Goal: Transaction & Acquisition: Book appointment/travel/reservation

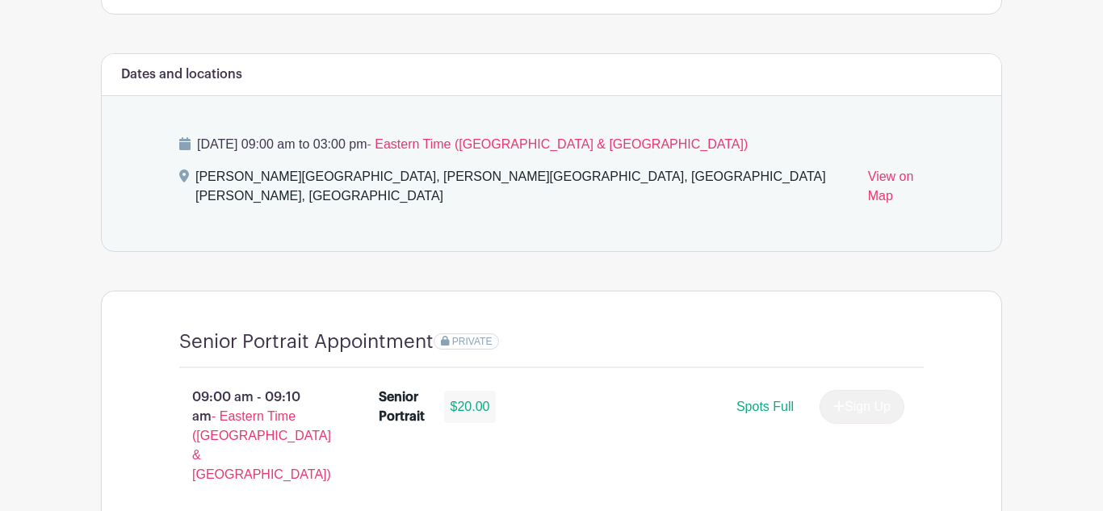
scroll to position [899, 0]
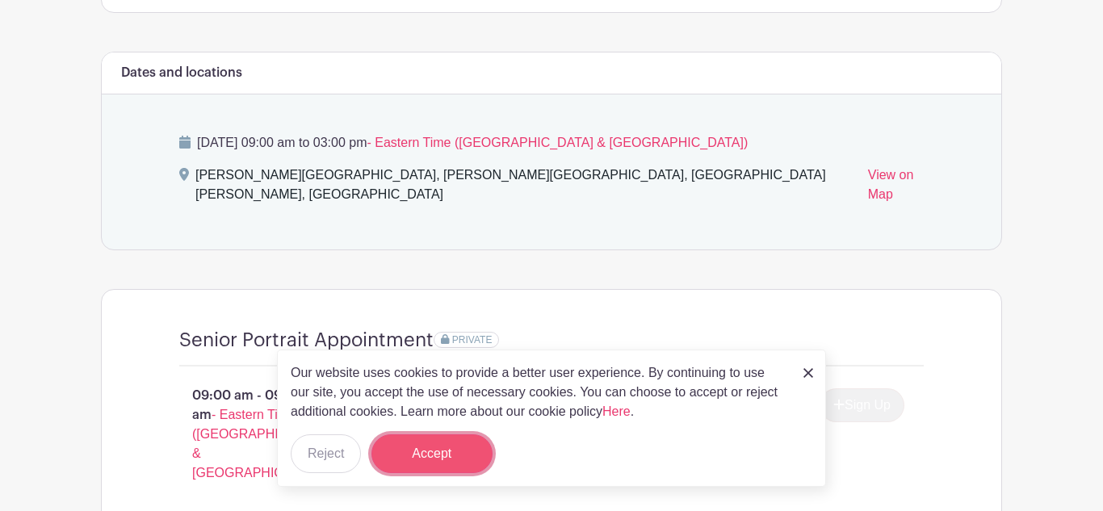
click at [415, 456] on button "Accept" at bounding box center [431, 453] width 121 height 39
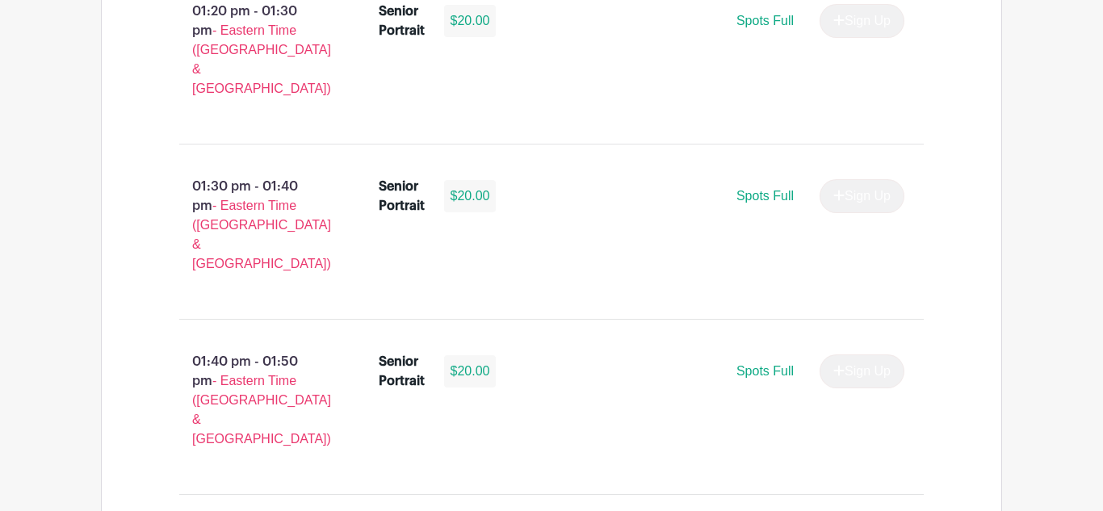
scroll to position [4651, 0]
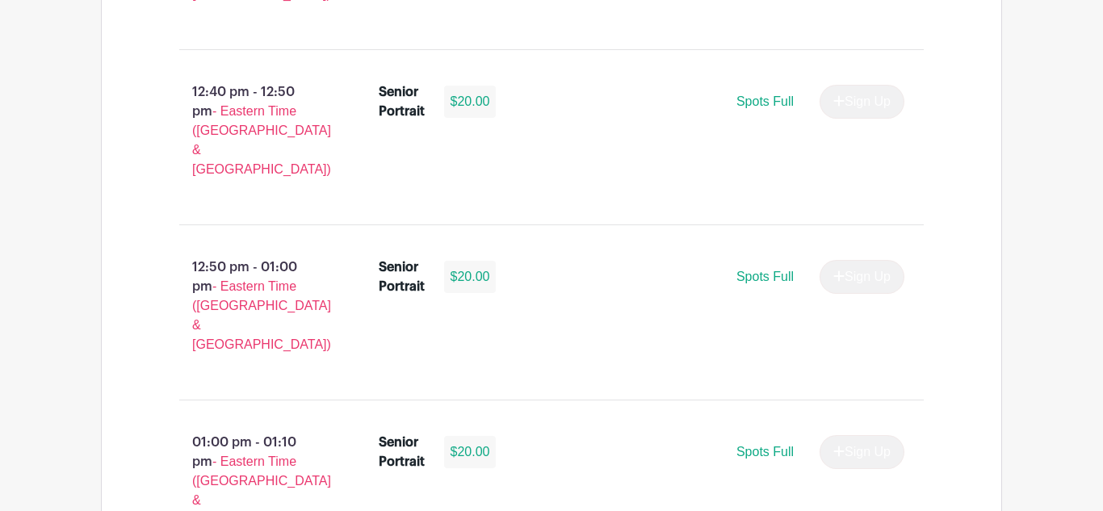
scroll to position [5838, 0]
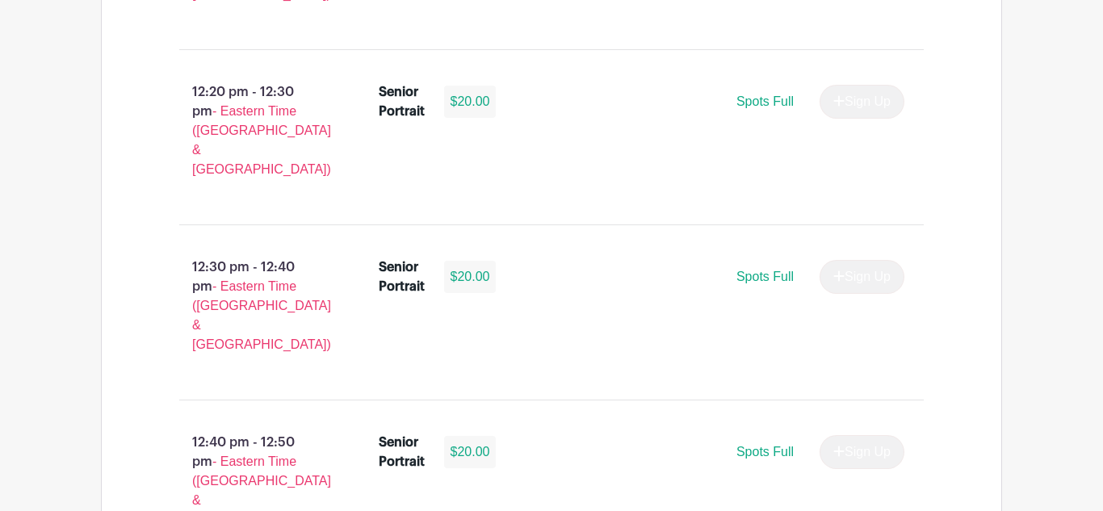
scroll to position [5838, 0]
